Goal: Find specific page/section: Find specific page/section

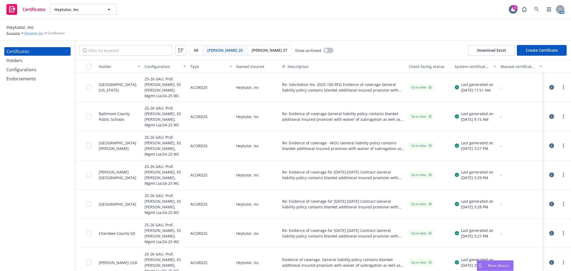
click at [36, 33] on link "Heytutor, Inc" at bounding box center [33, 33] width 19 height 5
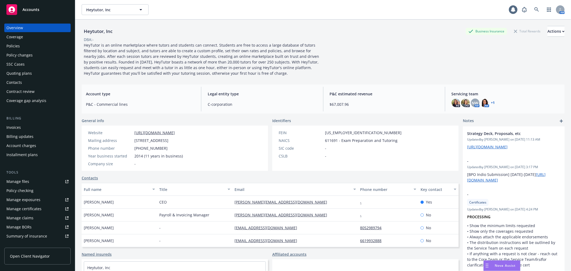
click at [29, 46] on div "Policies" at bounding box center [37, 46] width 62 height 9
